Goal: Task Accomplishment & Management: Manage account settings

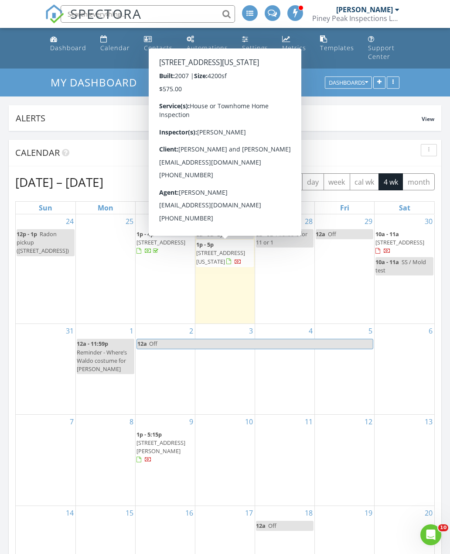
click at [236, 249] on span "806 Spectrum Lp, Colorado Springs 80921" at bounding box center [220, 257] width 49 height 16
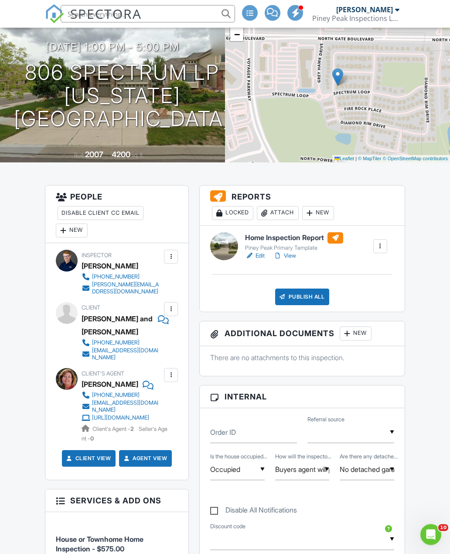
click at [358, 337] on div "New" at bounding box center [356, 334] width 32 height 14
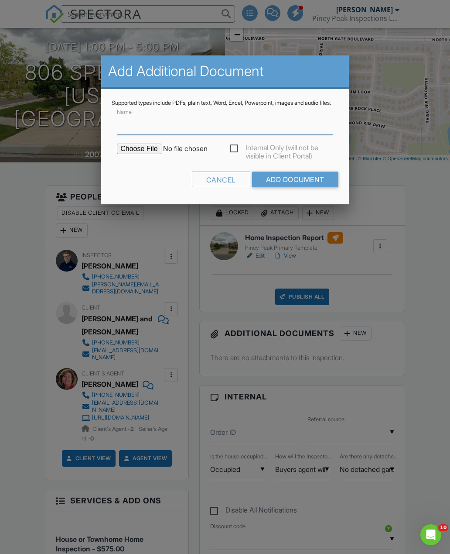
click at [273, 135] on input "Name" at bounding box center [225, 123] width 216 height 21
type input "Permits From Building Department"
click at [130, 154] on input "file" at bounding box center [191, 149] width 148 height 10
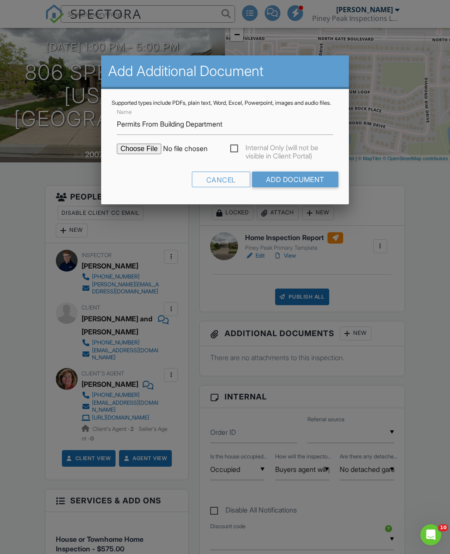
type input "C:\fakepath\Permit Search - [GEOGRAPHIC_DATA] Department 8.pdf"
click at [294, 185] on input "Add Document" at bounding box center [295, 179] width 86 height 16
